Goal: Find specific page/section: Find specific page/section

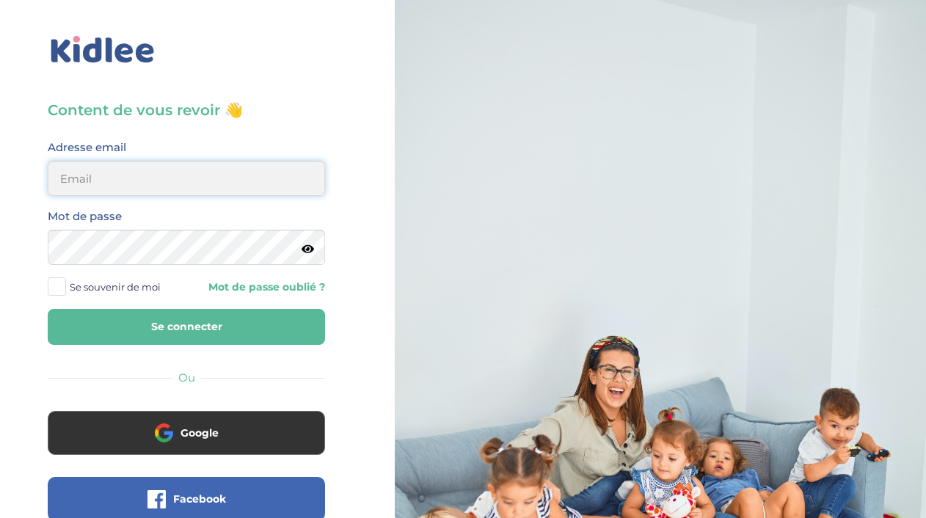
type input "[PERSON_NAME][EMAIL_ADDRESS][DOMAIN_NAME]"
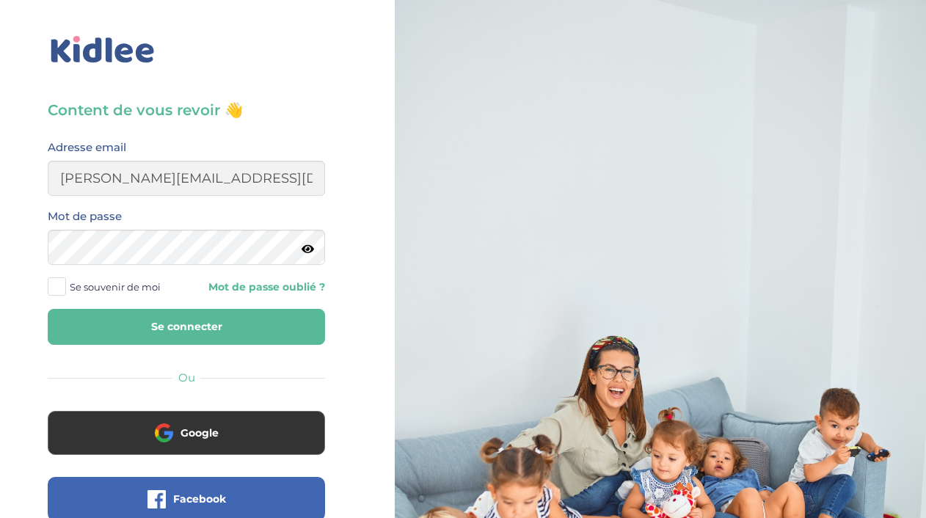
click at [216, 344] on button "Se connecter" at bounding box center [186, 327] width 277 height 36
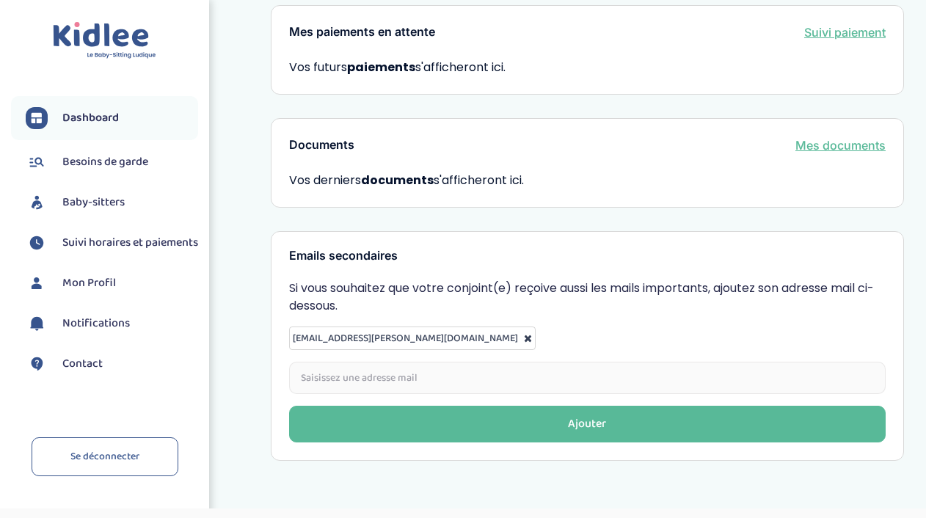
scroll to position [113, 0]
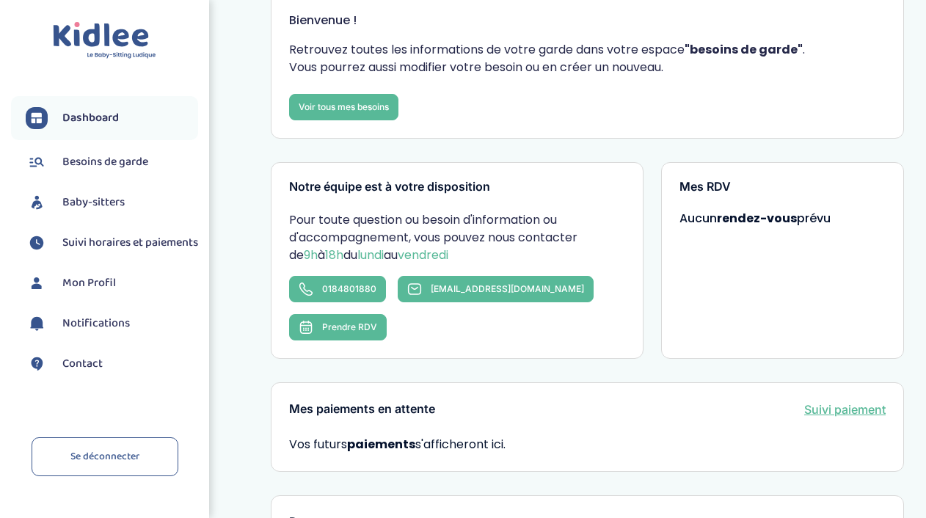
click at [115, 205] on span "Baby-sitters" at bounding box center [93, 203] width 62 height 18
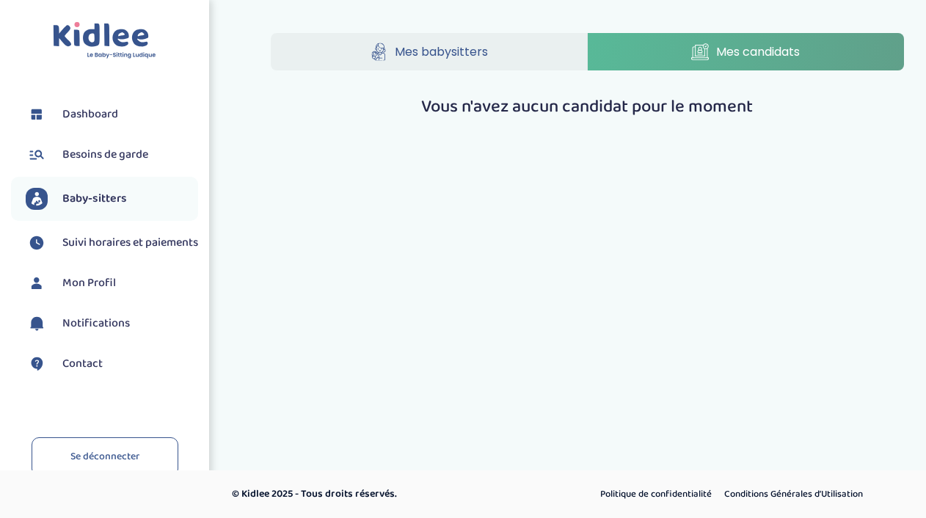
click at [536, 59] on link "Mes babysitters" at bounding box center [429, 51] width 316 height 37
